Goal: Information Seeking & Learning: Find specific fact

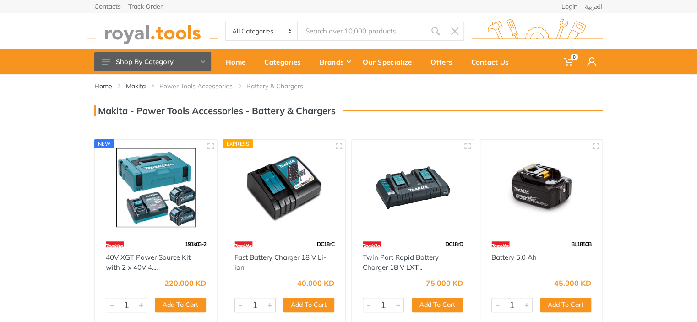
scroll to position [46, 0]
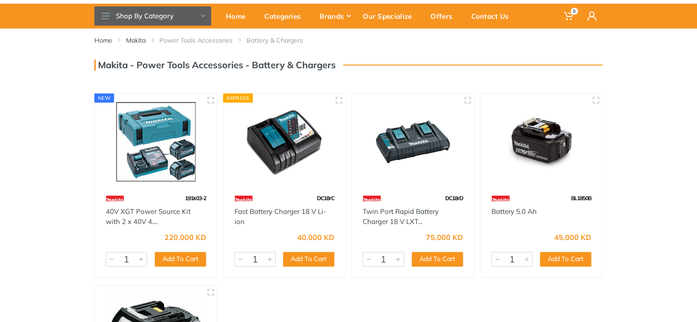
click at [163, 167] on img at bounding box center [156, 141] width 106 height 79
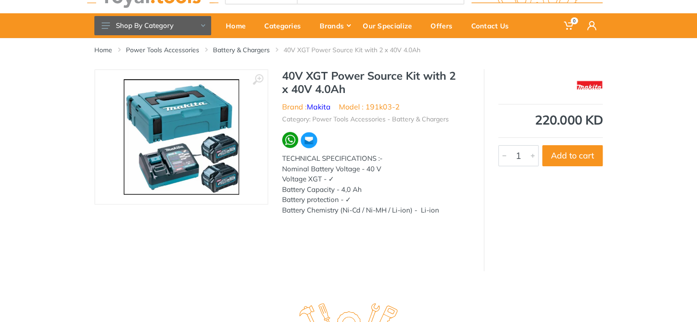
scroll to position [15, 0]
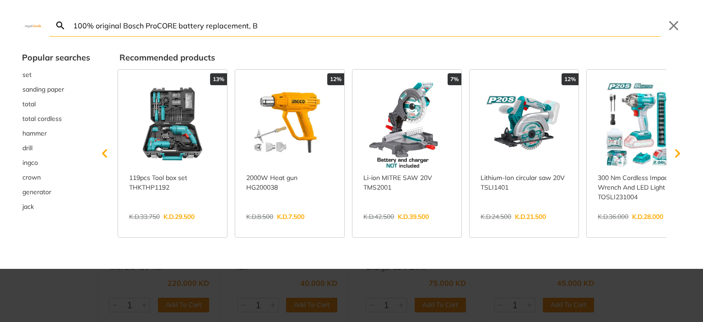
type input "100% original Bosch ProCORE battery replacement, B"
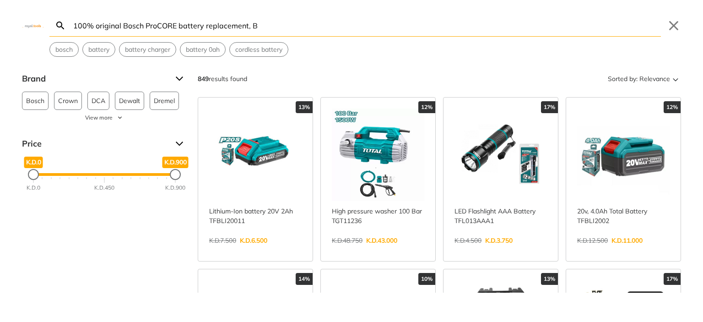
click at [288, 22] on input "100% original Bosch ProCORE battery replacement, B" at bounding box center [366, 26] width 590 height 22
drag, startPoint x: 258, startPoint y: 25, endPoint x: 247, endPoint y: 25, distance: 10.5
click at [247, 25] on input "100% original Bosch ProCORE battery replacement, B" at bounding box center [366, 26] width 590 height 22
click at [271, 26] on input "100% original Bosch ProCORE battery replacement, B" at bounding box center [366, 26] width 590 height 22
click at [273, 26] on input "100% original Bosch ProCORE battery replacement, B" at bounding box center [366, 26] width 590 height 22
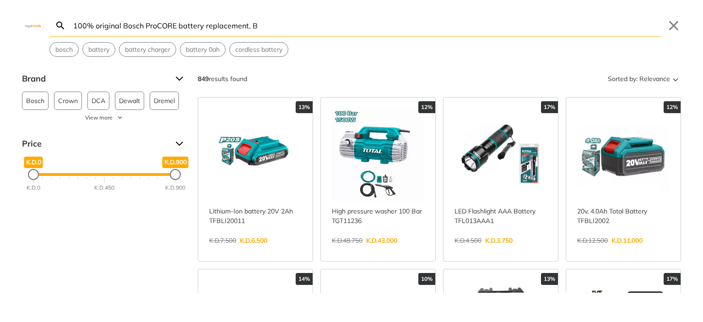
drag, startPoint x: 273, startPoint y: 26, endPoint x: 65, endPoint y: 27, distance: 207.4
click at [65, 27] on form "100% original Bosch ProCORE battery replacement, B Search Submit" at bounding box center [355, 26] width 612 height 22
drag, startPoint x: 90, startPoint y: 23, endPoint x: 681, endPoint y: 216, distance: 622.1
click at [681, 216] on div "Brand Bosch 230 Crown 12 DCA 33 Dewalt 26 Dremel 10 Fixtec 21 Ingco 34 Makita 6…" at bounding box center [351, 181] width 703 height 221
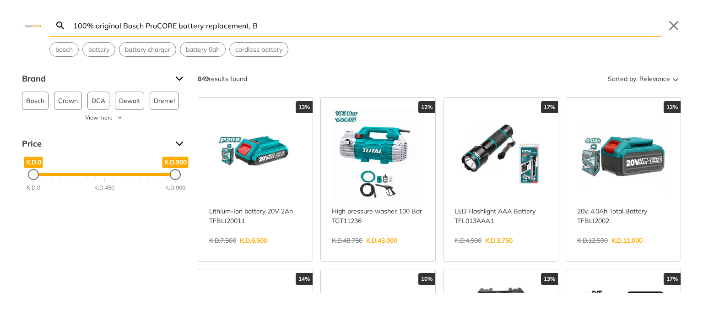
drag, startPoint x: 267, startPoint y: 22, endPoint x: 75, endPoint y: 25, distance: 192.4
click at [75, 25] on input "100% original Bosch ProCORE battery replacement, B" at bounding box center [366, 26] width 590 height 22
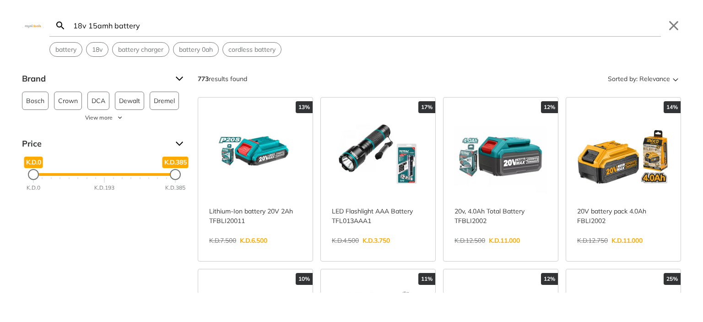
type input "18v 15amh battery"
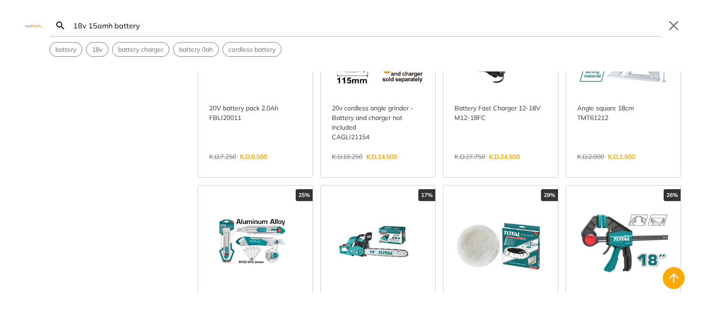
scroll to position [504, 0]
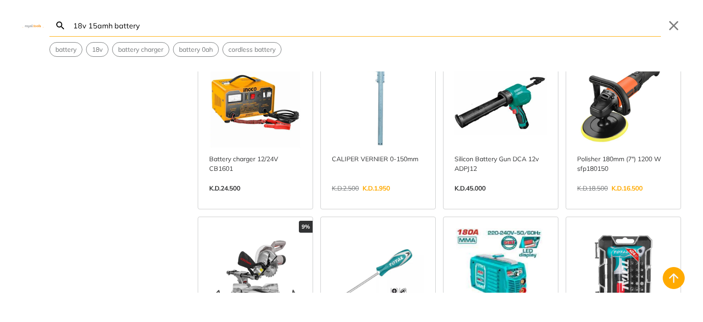
scroll to position [1557, 0]
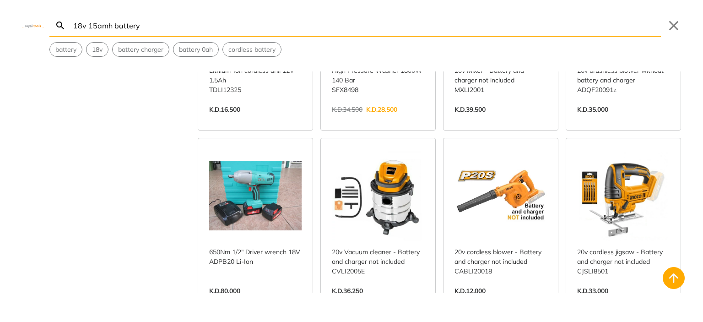
scroll to position [2335, 0]
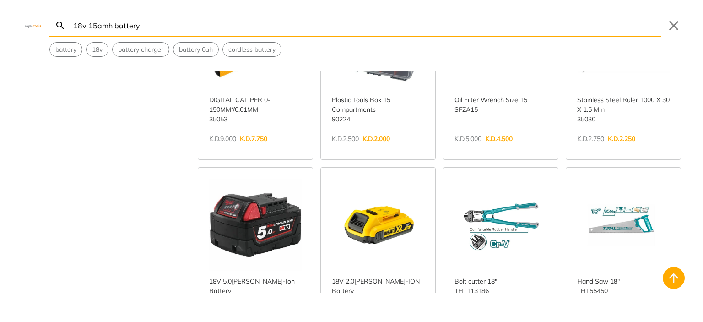
scroll to position [3389, 0]
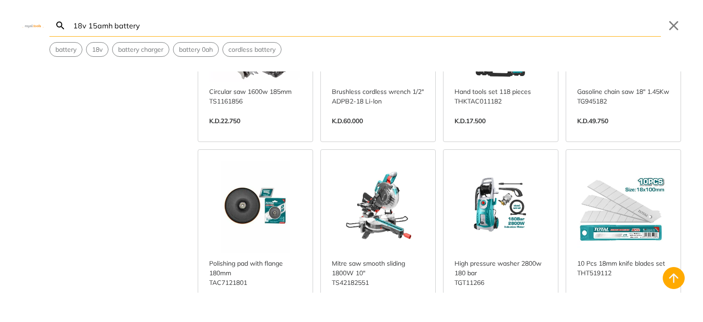
scroll to position [4030, 0]
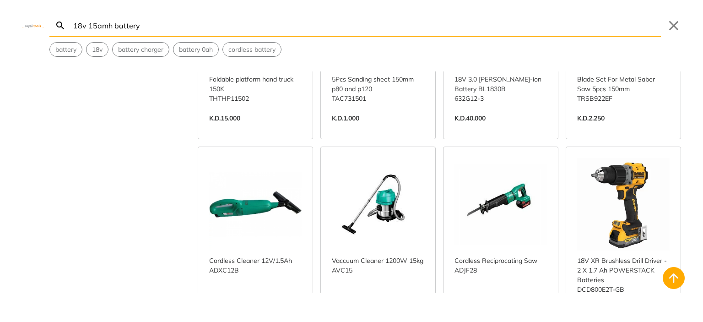
scroll to position [5037, 0]
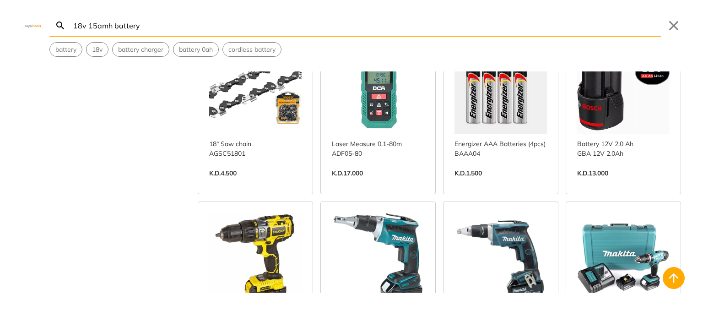
scroll to position [5770, 0]
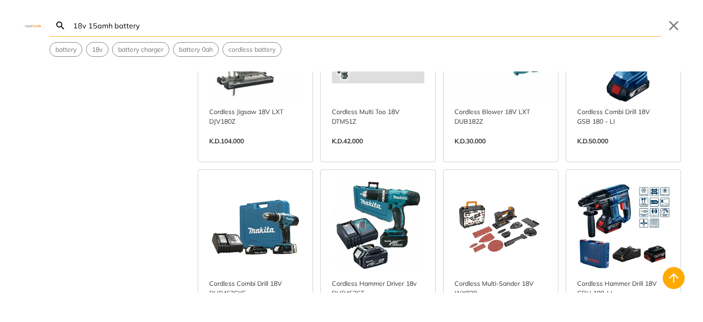
scroll to position [7831, 0]
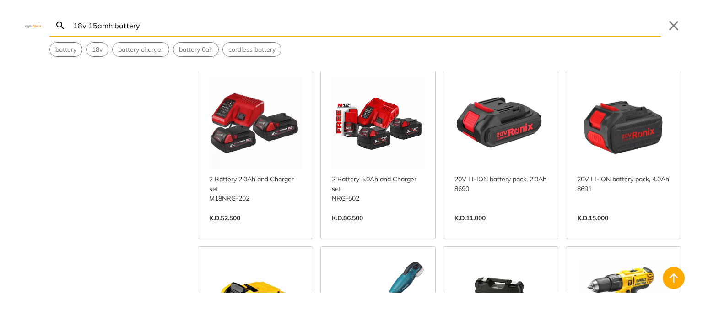
scroll to position [8334, 0]
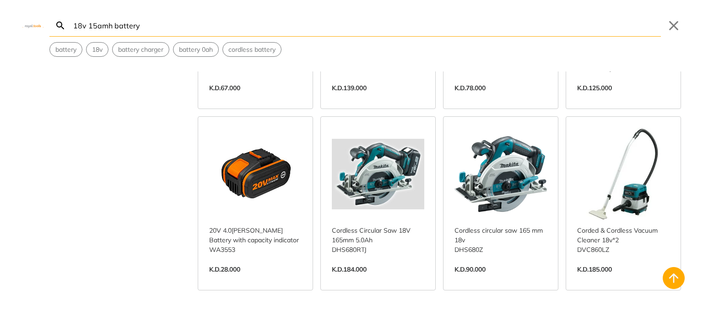
scroll to position [9388, 0]
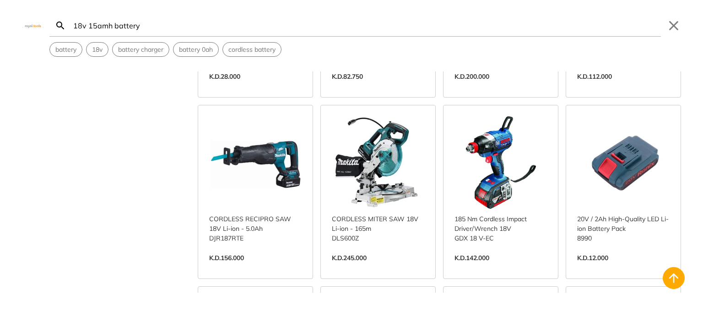
scroll to position [10074, 0]
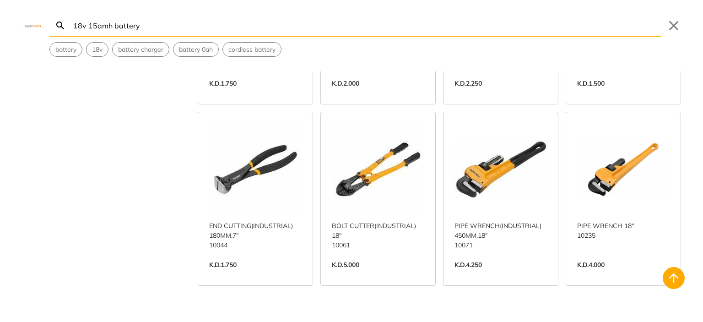
scroll to position [14579, 0]
